Goal: Navigation & Orientation: Find specific page/section

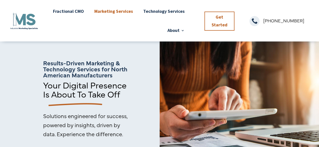
click at [108, 14] on link "Marketing Services" at bounding box center [113, 11] width 39 height 19
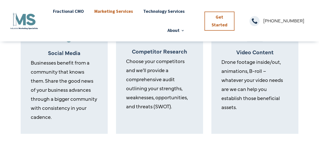
scroll to position [453, 0]
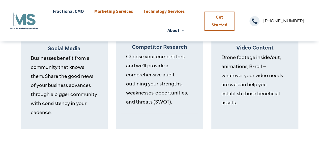
click at [150, 10] on link "Technology Services" at bounding box center [163, 11] width 41 height 19
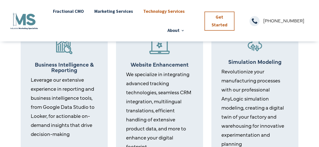
scroll to position [277, 0]
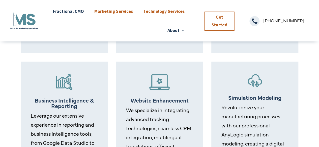
click at [123, 14] on link "Marketing Services" at bounding box center [113, 11] width 39 height 19
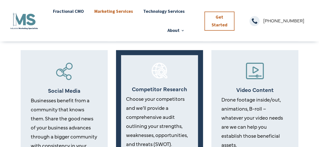
scroll to position [403, 0]
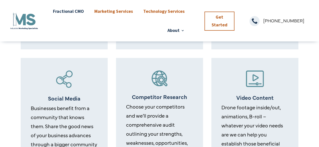
click at [161, 9] on link "Technology Services" at bounding box center [163, 11] width 41 height 19
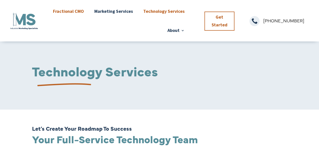
click at [71, 10] on link "Fractional CMO" at bounding box center [68, 11] width 31 height 19
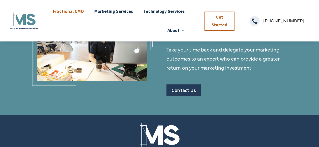
scroll to position [816, 0]
